Goal: Obtain resource: Download file/media

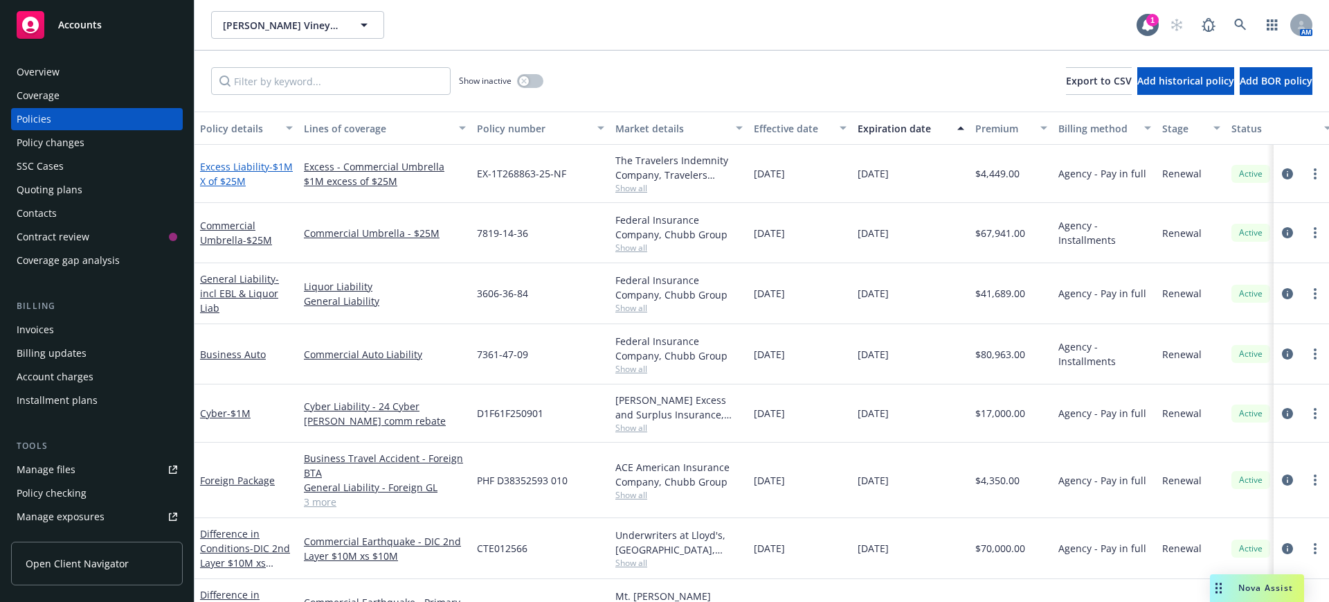
click at [243, 167] on link "Excess Liability - $1M X of $25M" at bounding box center [246, 174] width 93 height 28
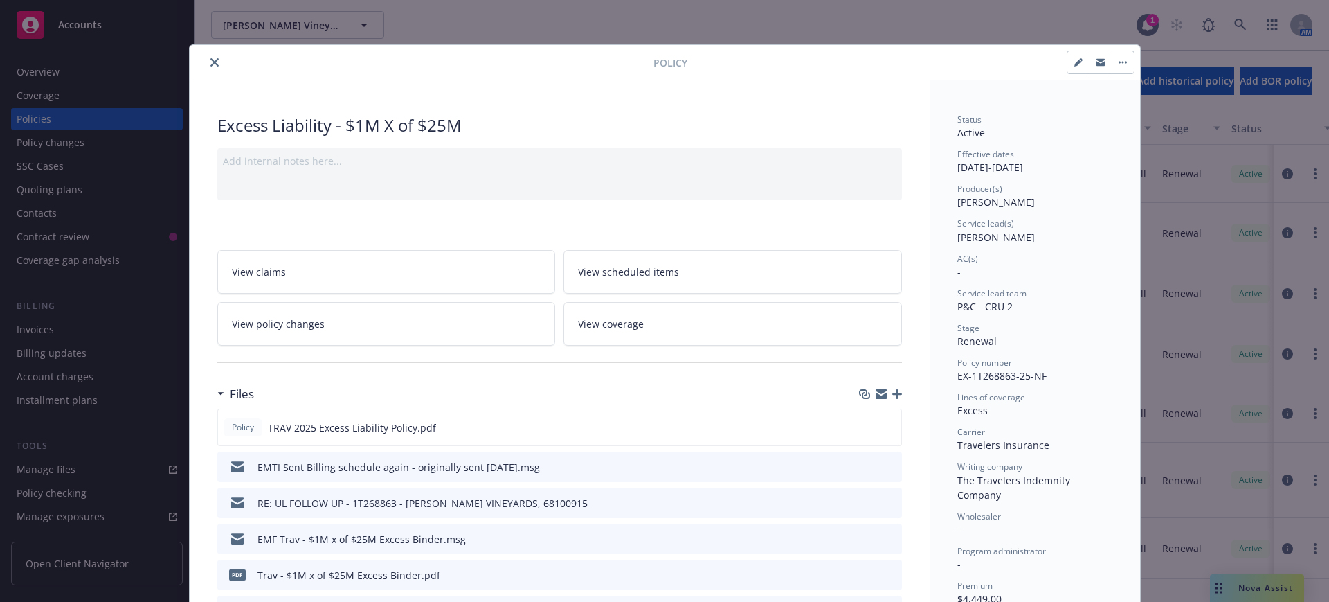
click at [212, 62] on button "close" at bounding box center [214, 62] width 17 height 17
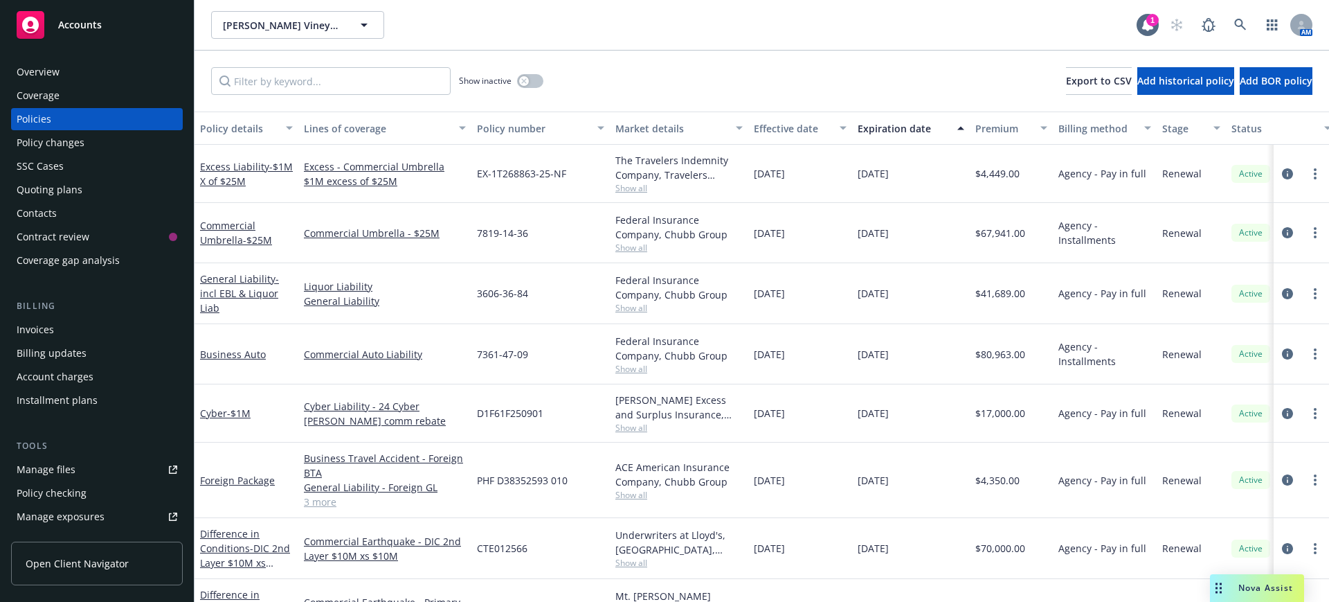
click at [206, 61] on div "Show inactive Export to CSV Add historical policy Add BOR policy" at bounding box center [762, 81] width 1135 height 61
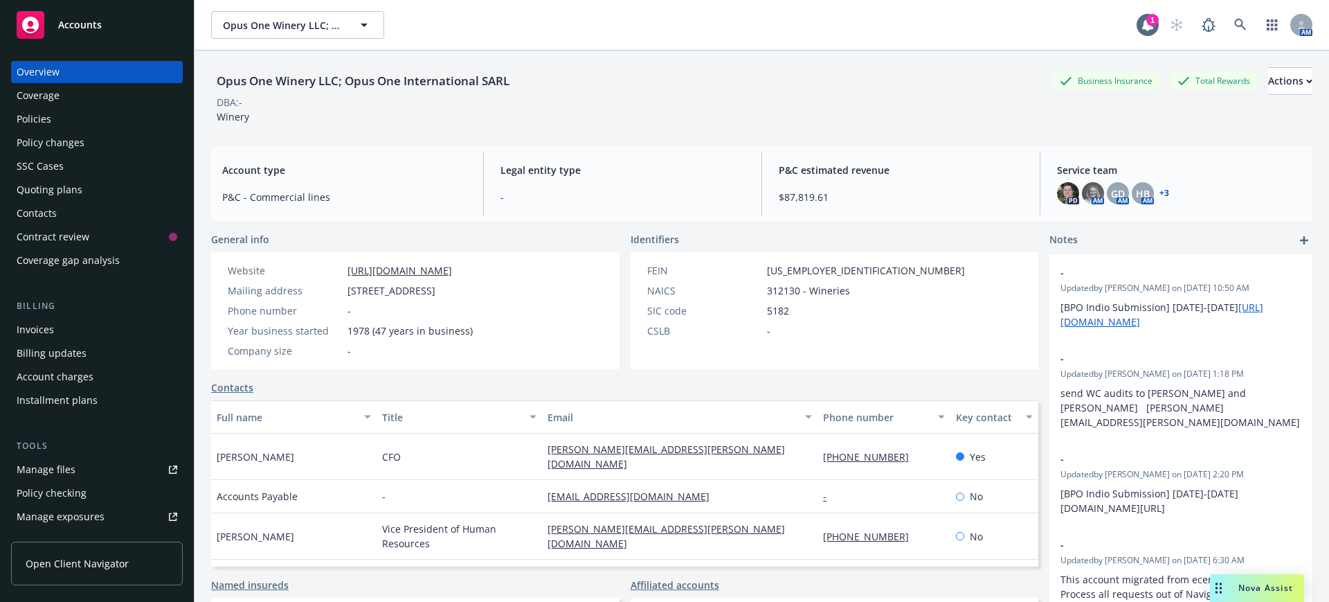
click at [32, 116] on div "Policies" at bounding box center [34, 119] width 35 height 22
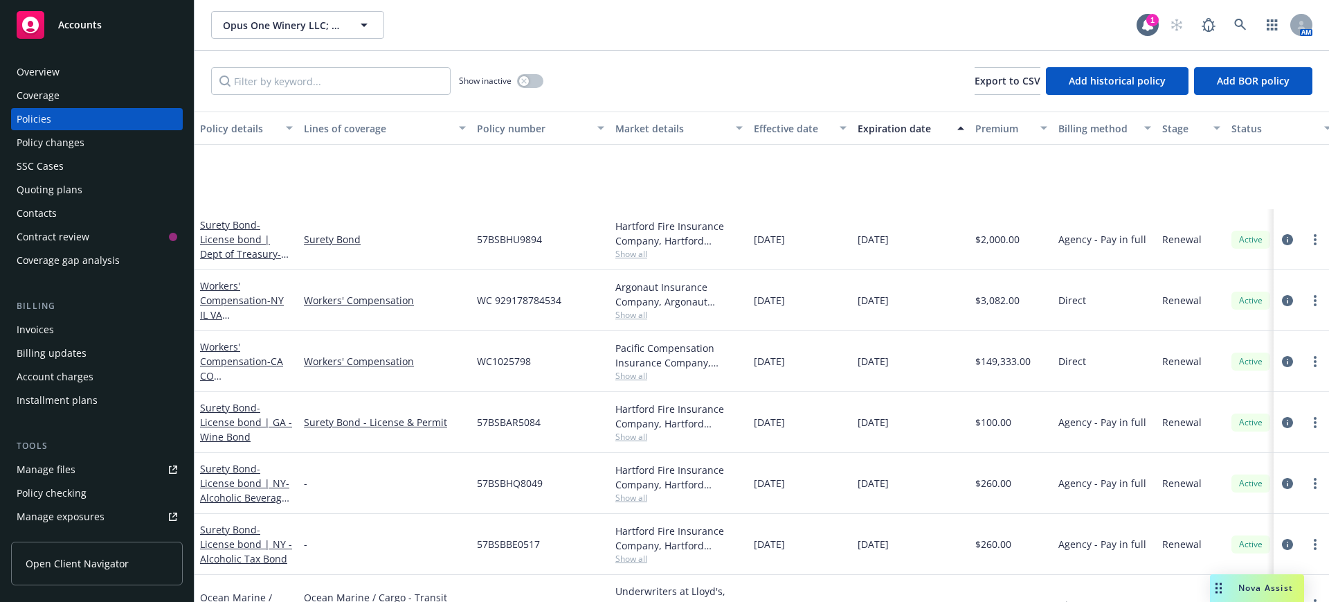
scroll to position [519, 0]
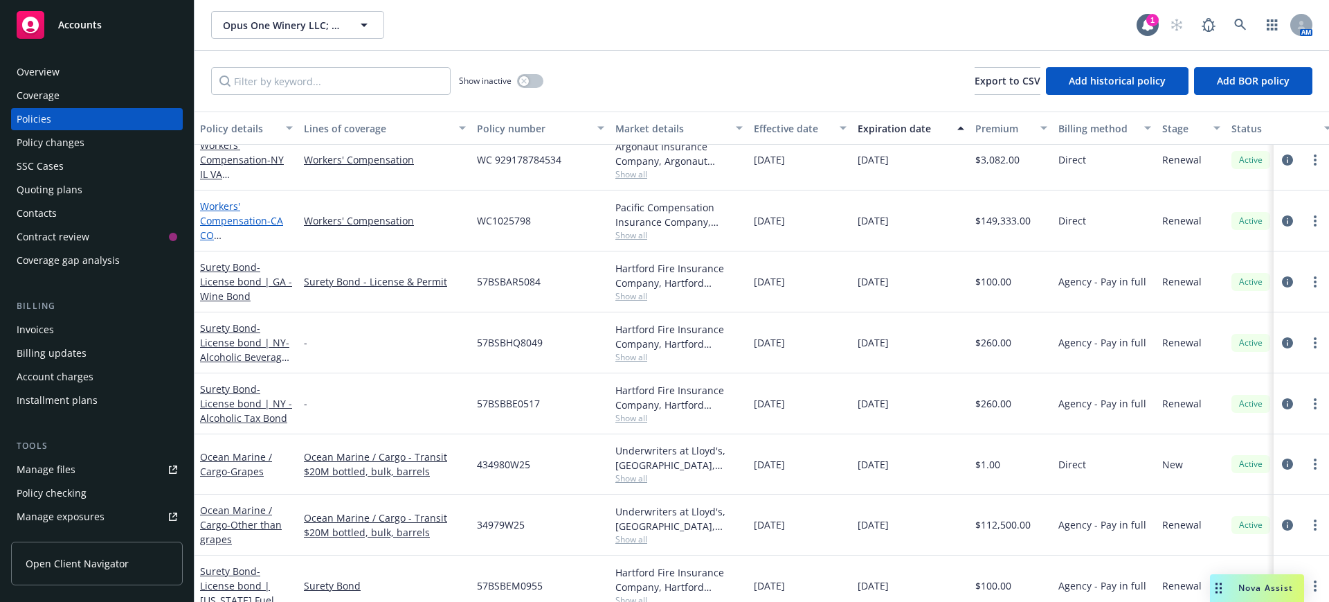
click at [221, 207] on link "Workers' Compensation - CA CO TX" at bounding box center [243, 234] width 87 height 71
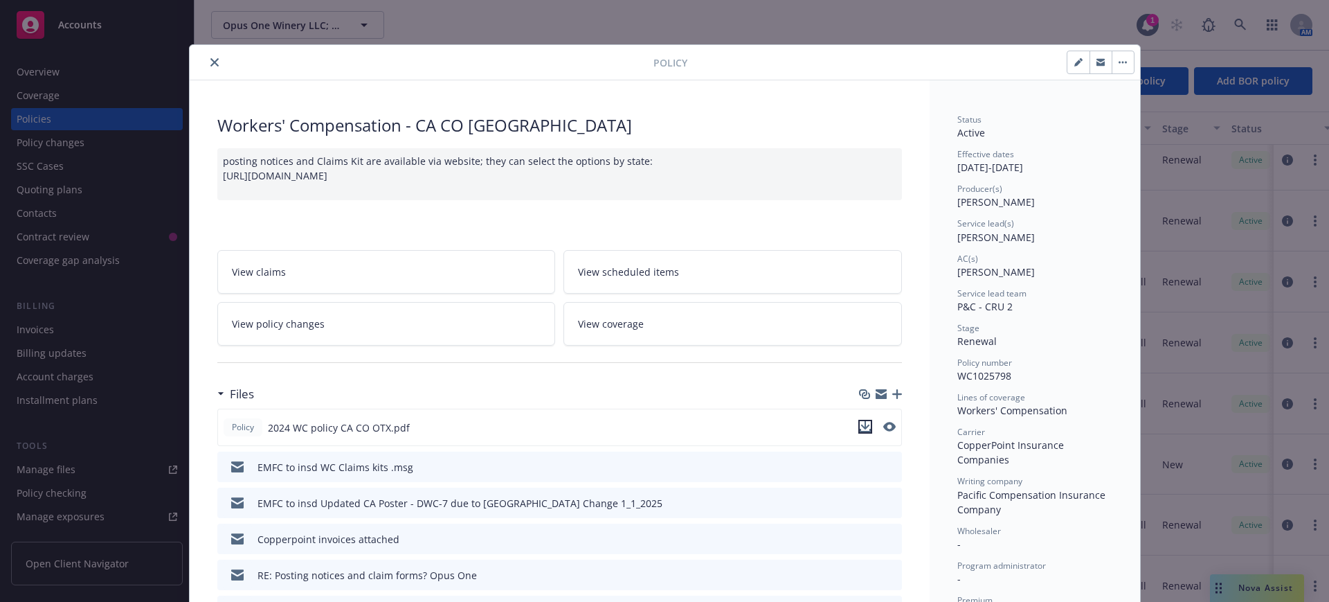
click at [861, 426] on icon "download file" at bounding box center [865, 425] width 9 height 8
